Goal: Transaction & Acquisition: Purchase product/service

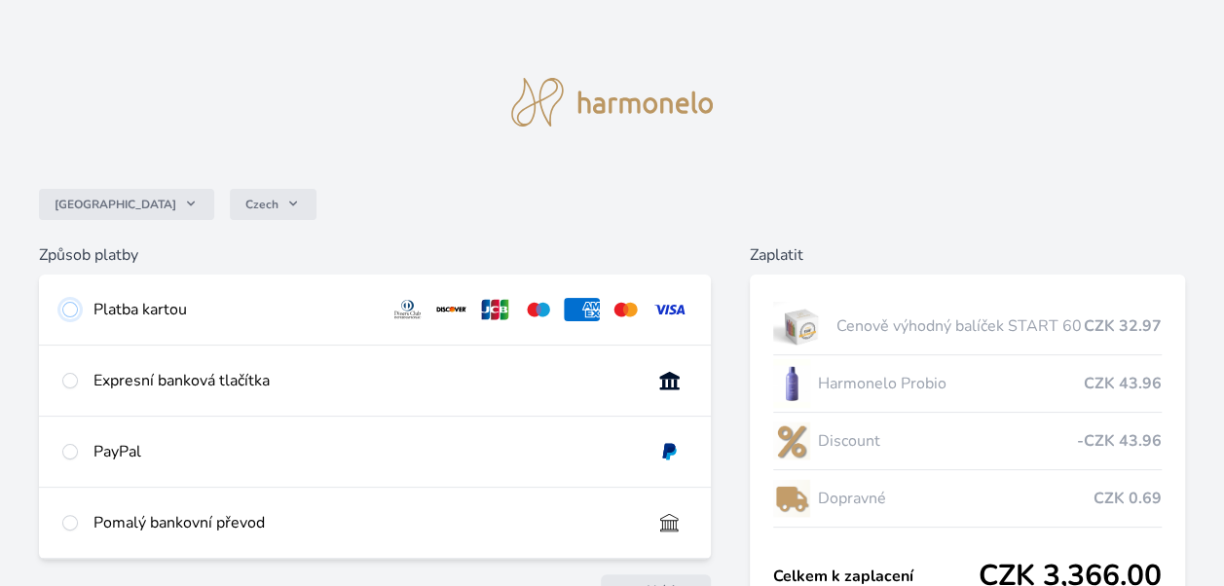
click at [77, 307] on input "radio" at bounding box center [70, 310] width 16 height 16
radio input "true"
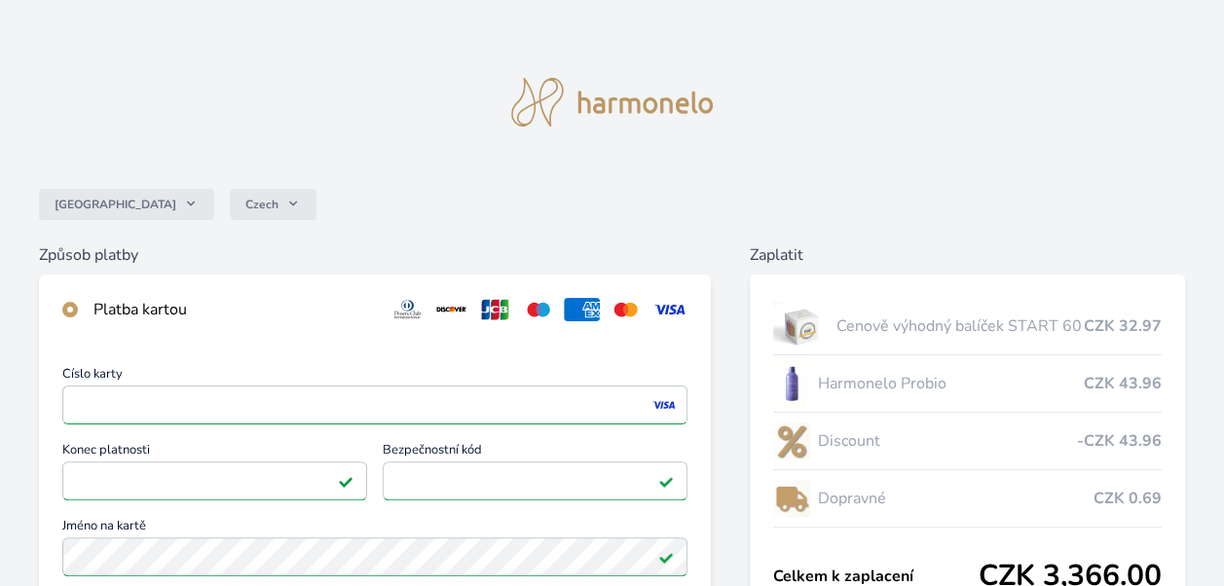
click at [767, 133] on div "Česko Czech Způsob platby Platba kartou Číslo karty <p>Your browser does not su…" at bounding box center [612, 506] width 1224 height 1013
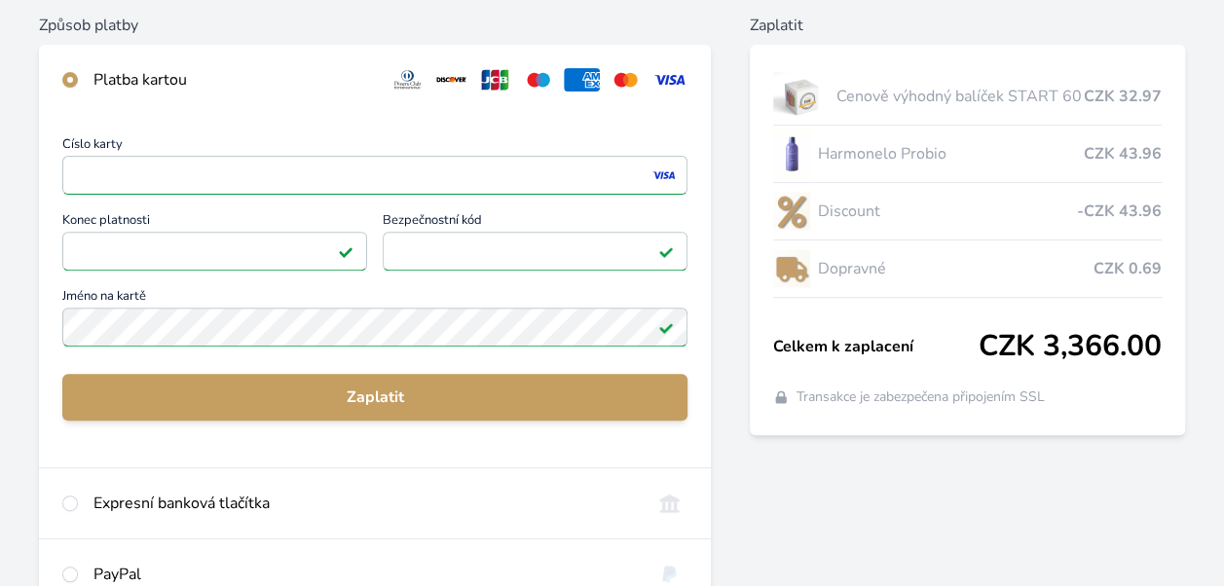
scroll to position [234, 0]
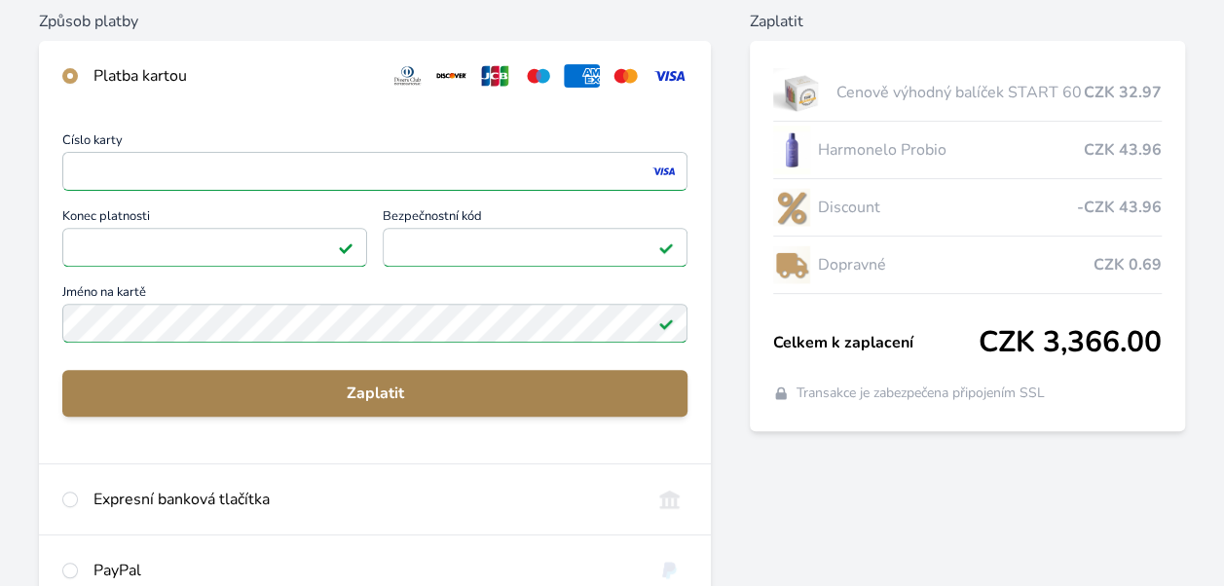
click at [367, 393] on span "Zaplatit" at bounding box center [375, 393] width 594 height 23
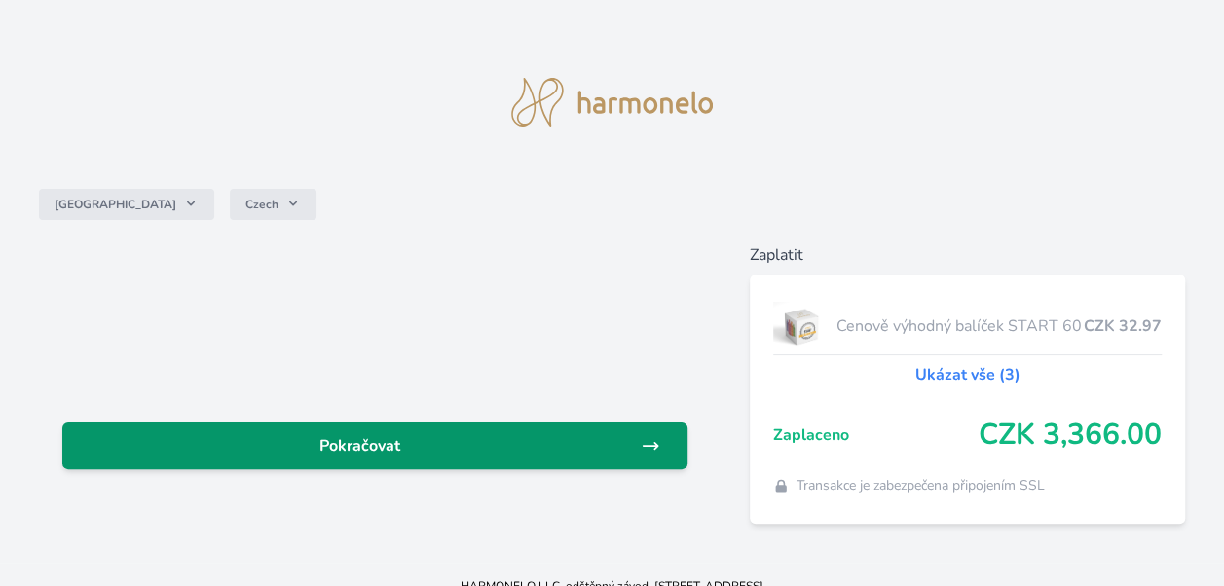
click at [591, 442] on span "Pokračovat" at bounding box center [359, 445] width 563 height 23
